Goal: Task Accomplishment & Management: Manage account settings

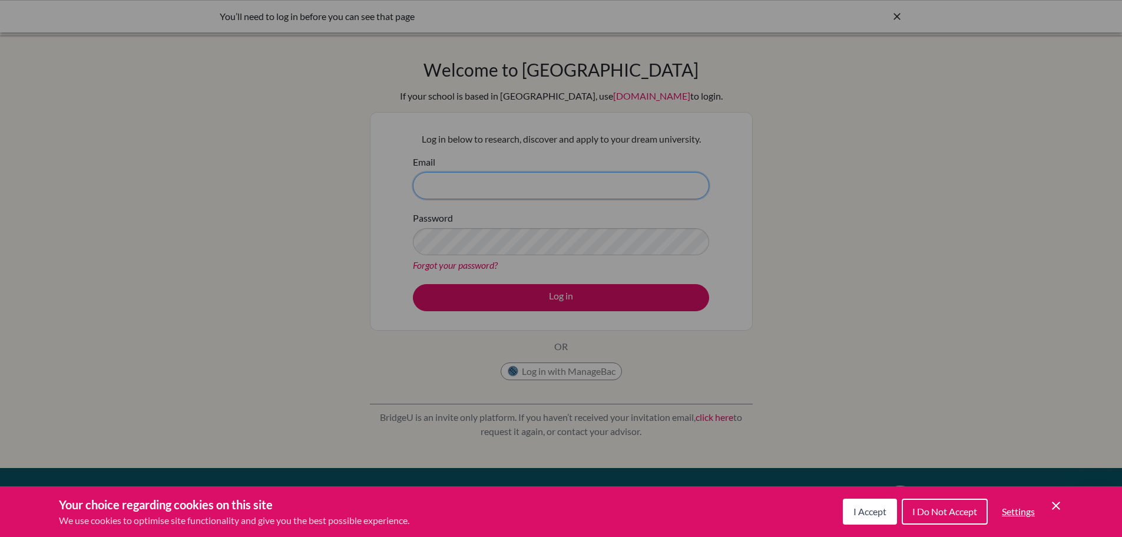
type input "[PERSON_NAME][EMAIL_ADDRESS][DOMAIN_NAME]"
click at [583, 270] on div "Cookie Preferences" at bounding box center [561, 268] width 1122 height 537
click at [887, 520] on button "I Accept" at bounding box center [870, 511] width 54 height 26
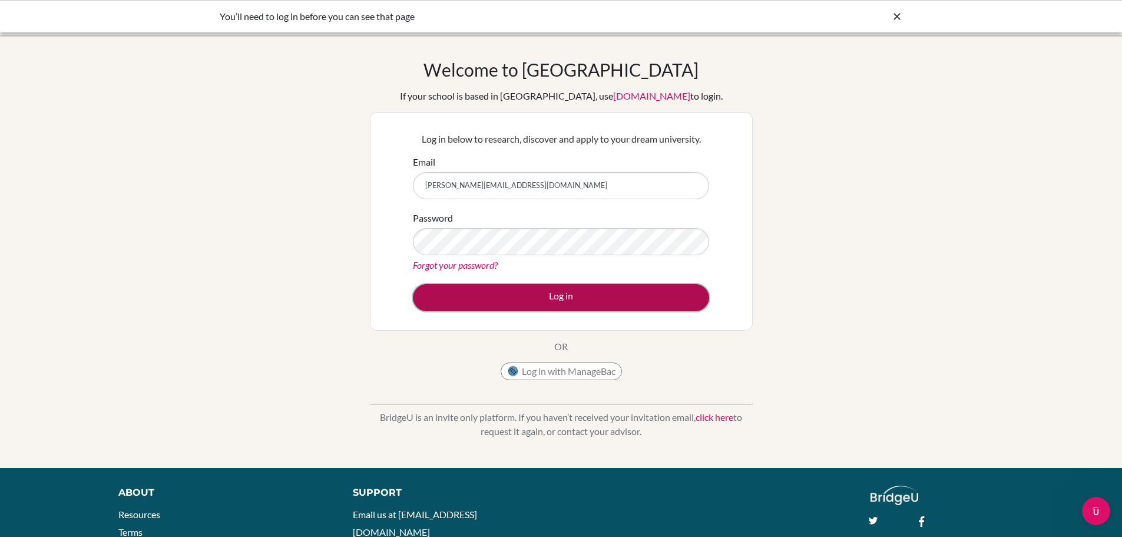
click at [584, 297] on button "Log in" at bounding box center [561, 297] width 296 height 27
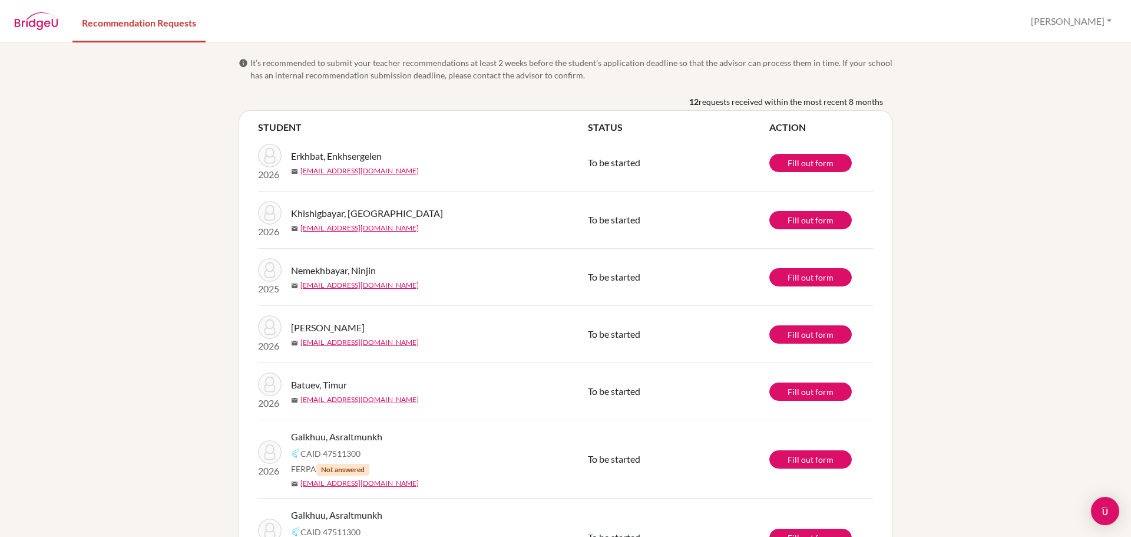
click at [907, 133] on div "info It’s recommended to submit your teacher recommendations at least 2 weeks b…" at bounding box center [565, 289] width 1131 height 494
click at [155, 145] on div "info It’s recommended to submit your teacher recommendations at least 2 weeks b…" at bounding box center [565, 289] width 1131 height 494
click at [996, 157] on div "info It’s recommended to submit your teacher recommendations at least 2 weeks b…" at bounding box center [565, 289] width 1131 height 494
